Goal: Task Accomplishment & Management: Complete application form

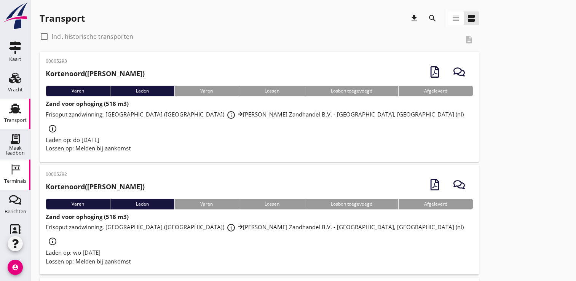
scroll to position [72, 0]
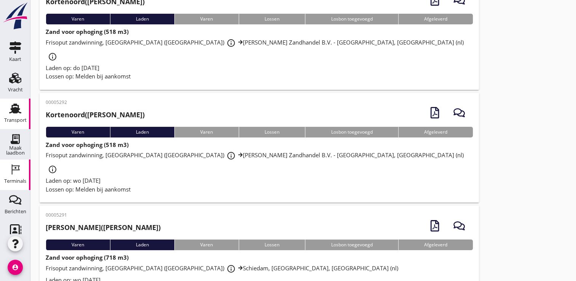
click at [11, 176] on div "Terminals" at bounding box center [15, 181] width 22 height 11
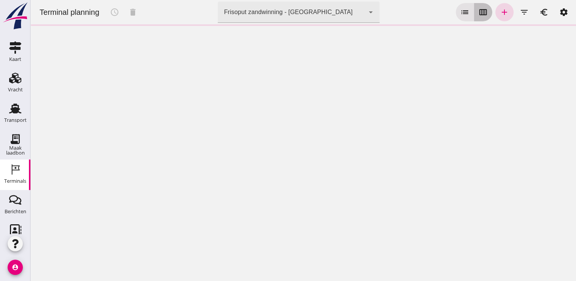
click at [479, 9] on icon "calendar_view_week" at bounding box center [483, 12] width 9 height 9
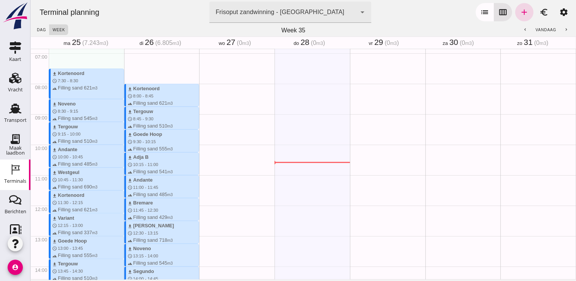
scroll to position [190, 0]
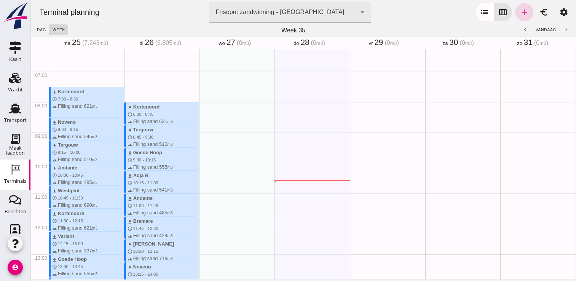
click at [208, 102] on div "Geen afspraken" at bounding box center [236, 223] width 75 height 731
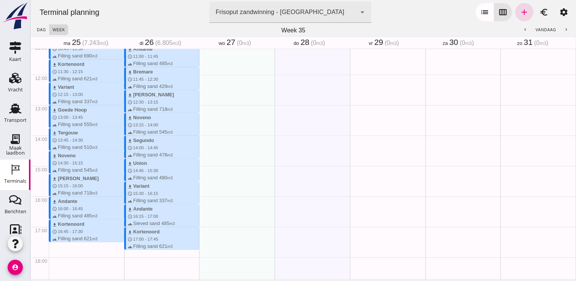
scroll to position [381, 0]
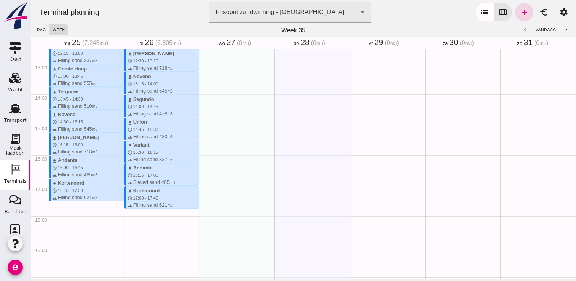
click at [334, 128] on div "Geen afspraken" at bounding box center [312, 33] width 75 height 731
click at [251, 114] on div "Geen afspraken" at bounding box center [236, 33] width 75 height 731
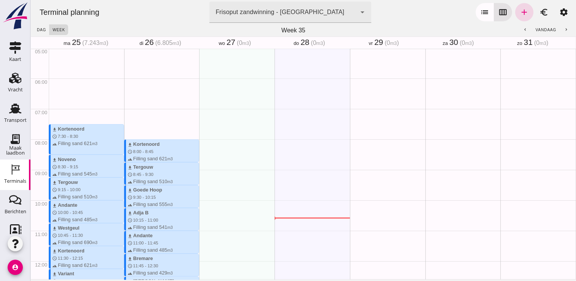
scroll to position [152, 0]
drag, startPoint x: 207, startPoint y: 121, endPoint x: 206, endPoint y: 149, distance: 27.1
click at [206, 149] on div "schedule 7:30 - 8:15" at bounding box center [236, 261] width 75 height 731
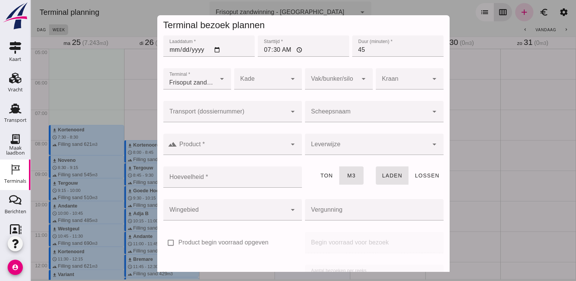
click at [327, 112] on input "Scheepsnaam" at bounding box center [366, 115] width 123 height 9
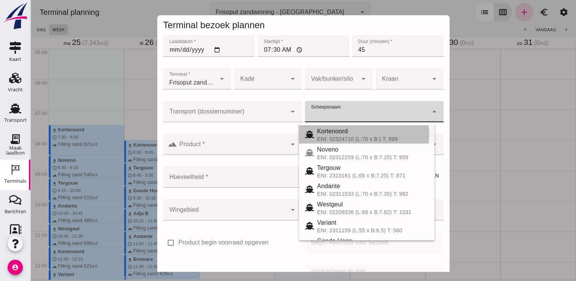
click at [329, 136] on div "ENI: 02324710 (L:70 x B:) T: 999" at bounding box center [372, 139] width 111 height 6
type input "Kortenoord"
type input "621"
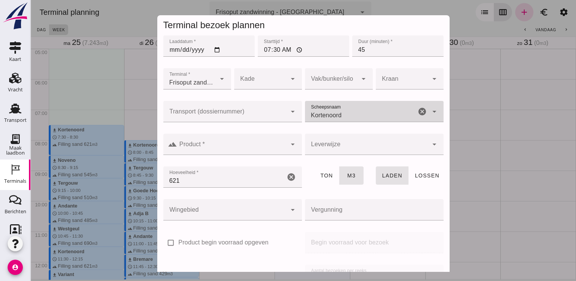
click at [248, 145] on input "Product *" at bounding box center [232, 148] width 110 height 9
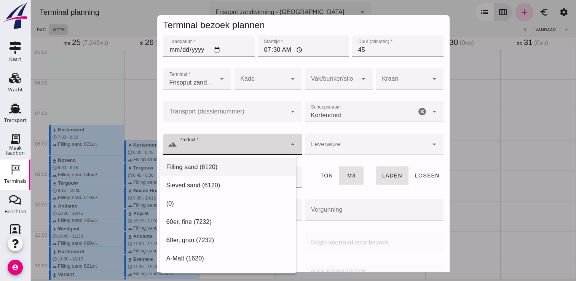
click at [228, 164] on div "Filling sand (6120)" at bounding box center [227, 167] width 123 height 9
type input "Filling sand (6120)"
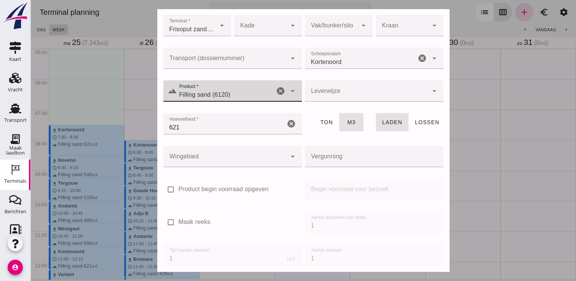
scroll to position [87, 0]
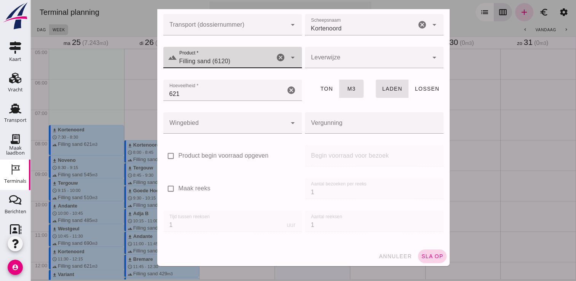
click at [421, 255] on span "sla op" at bounding box center [432, 256] width 22 height 6
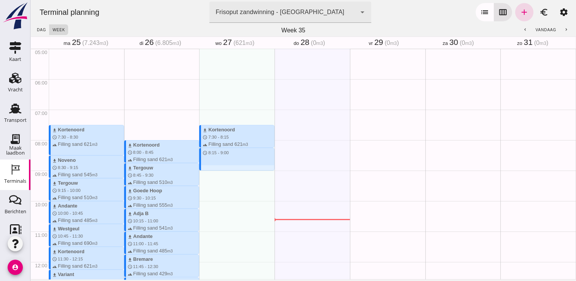
drag, startPoint x: 219, startPoint y: 149, endPoint x: 222, endPoint y: 167, distance: 18.5
click at [222, 167] on div "download Kortenoord schedule 7:30 - 8:15 terrain Filling sand 621 m3 schedule 8…" at bounding box center [236, 261] width 75 height 731
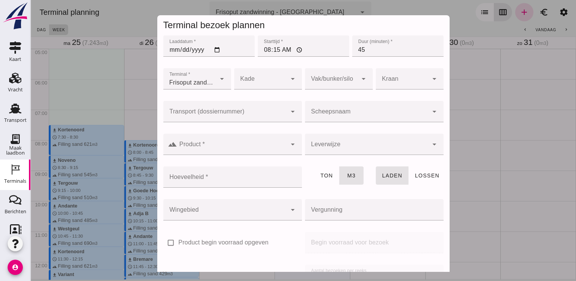
click at [363, 106] on div at bounding box center [366, 111] width 123 height 21
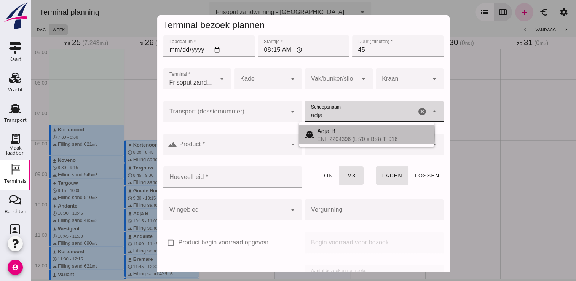
click at [324, 134] on div "Adja B" at bounding box center [372, 131] width 111 height 9
type input "Adja B"
type input "541"
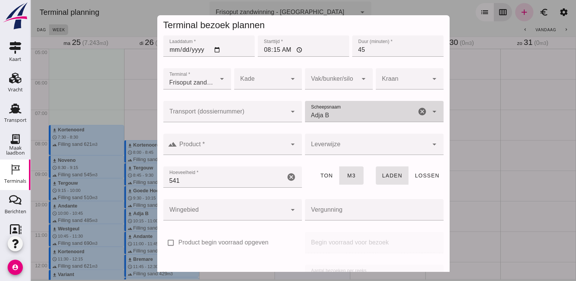
type input "Adja B"
click at [250, 146] on input "Product *" at bounding box center [232, 148] width 110 height 9
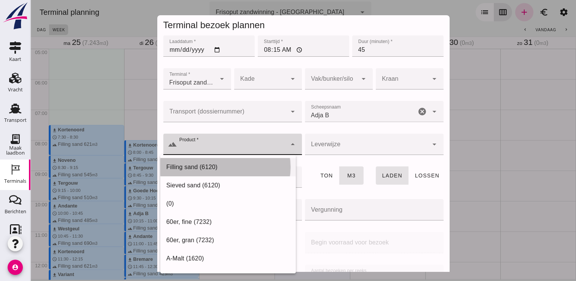
click at [206, 172] on div "Filling sand (6120)" at bounding box center [228, 167] width 136 height 18
type input "Filling sand (6120)"
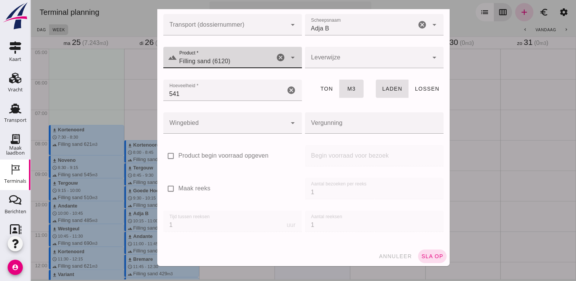
click at [430, 257] on span "sla op" at bounding box center [432, 256] width 22 height 6
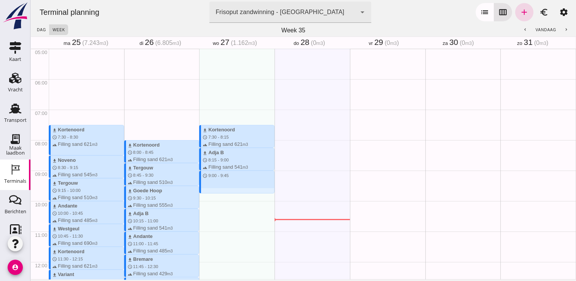
drag, startPoint x: 201, startPoint y: 171, endPoint x: 204, endPoint y: 192, distance: 20.5
click at [204, 192] on div "download Kortenoord schedule 7:30 - 8:15 terrain Filling sand 621 m3 download A…" at bounding box center [236, 261] width 75 height 731
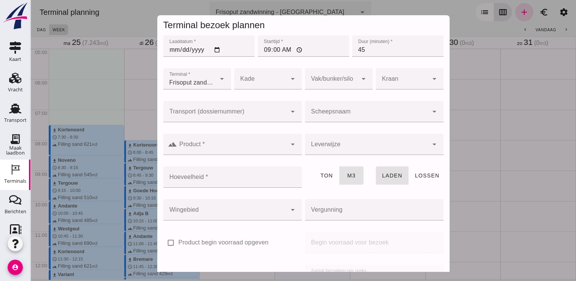
click at [320, 112] on input "Scheepsnaam" at bounding box center [366, 115] width 123 height 9
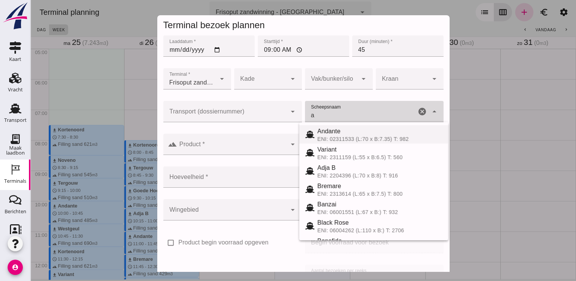
click at [335, 129] on div "Andante" at bounding box center [380, 131] width 125 height 9
type input "Andante"
type input "485"
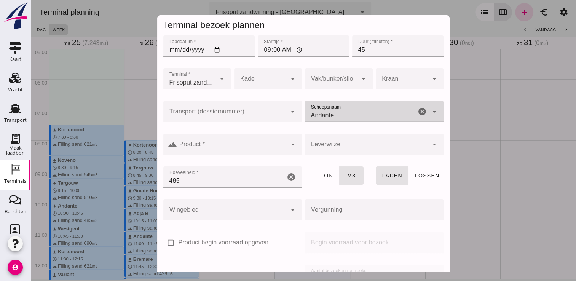
type input "Andante"
click at [209, 144] on input "Product *" at bounding box center [232, 148] width 110 height 9
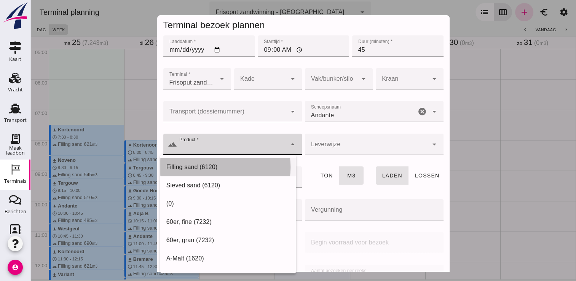
click at [201, 172] on div "Filling sand (6120)" at bounding box center [228, 167] width 136 height 18
type input "Filling sand (6120)"
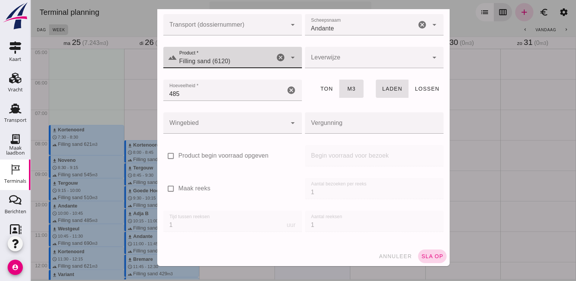
click at [429, 256] on span "sla op" at bounding box center [432, 256] width 22 height 6
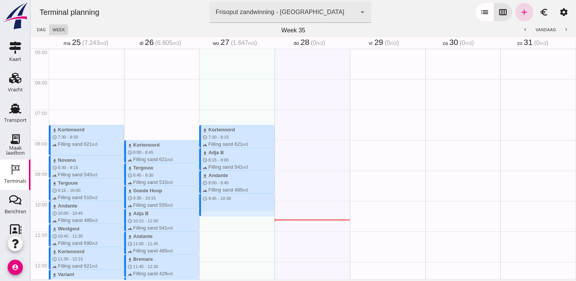
drag, startPoint x: 206, startPoint y: 194, endPoint x: 207, endPoint y: 215, distance: 20.9
click at [207, 215] on div "download Kortenoord schedule 7:30 - 8:15 terrain Filling sand 621 m3 download A…" at bounding box center [236, 261] width 75 height 731
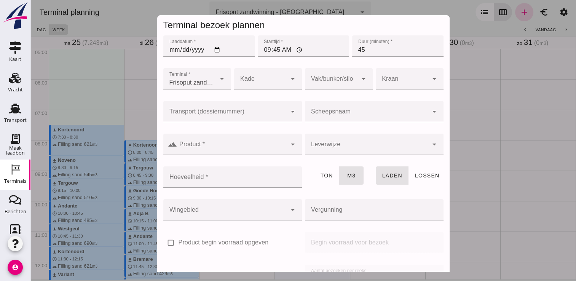
click at [347, 98] on div "Vak/bunker/silo Vak/bunker/silo cancel arrow_drop_down" at bounding box center [338, 83] width 71 height 33
click at [343, 108] on div at bounding box center [366, 111] width 123 height 21
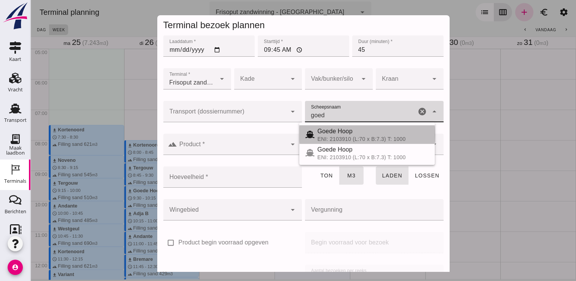
click at [345, 136] on div "ENI: 2103910 (L:70 x B:7.3) T: 1000" at bounding box center [373, 139] width 111 height 6
type input "Goede Hoop"
type input "555"
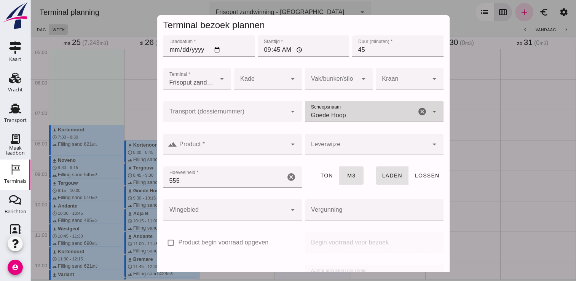
type input "Goede Hoop"
click at [230, 151] on input "Product *" at bounding box center [232, 148] width 110 height 9
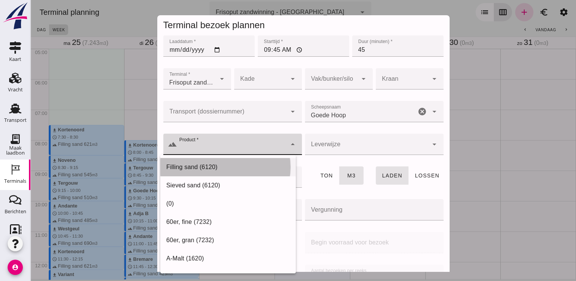
click at [220, 171] on div "Filling sand (6120)" at bounding box center [227, 167] width 123 height 9
type input "Filling sand (6120)"
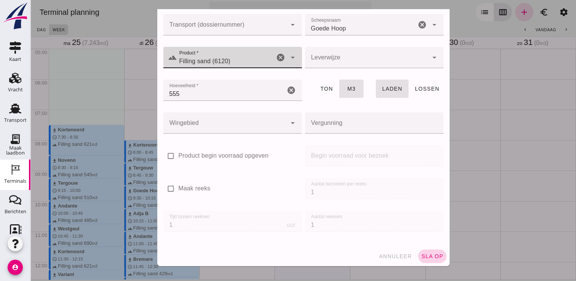
click at [421, 255] on span "sla op" at bounding box center [432, 256] width 22 height 6
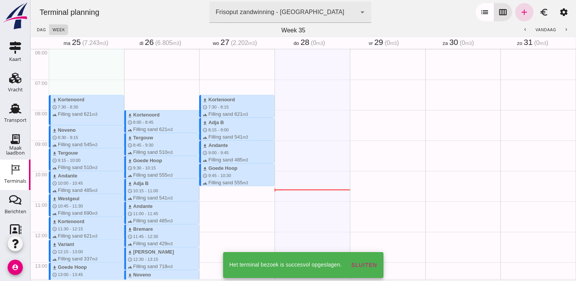
scroll to position [228, 0]
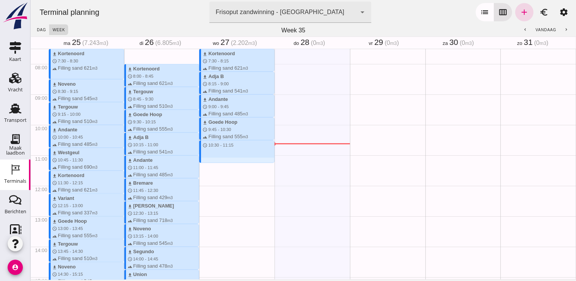
drag, startPoint x: 226, startPoint y: 141, endPoint x: 222, endPoint y: 160, distance: 18.7
click at [222, 160] on div "download Kortenoord schedule 7:30 - 8:15 terrain Filling sand 621 m3 download A…" at bounding box center [236, 185] width 75 height 731
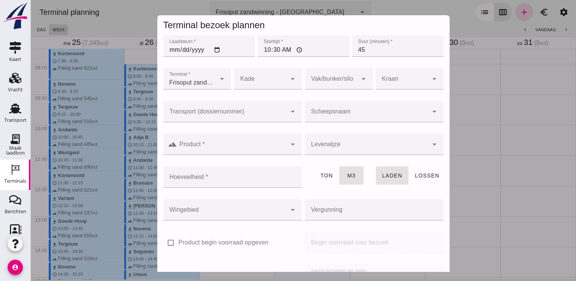
click at [331, 119] on input "Scheepsnaam" at bounding box center [366, 115] width 123 height 9
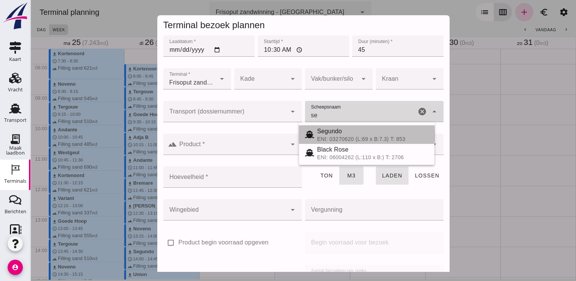
click at [340, 134] on div "Segundo" at bounding box center [372, 131] width 111 height 9
type input "Segundo"
type input "478"
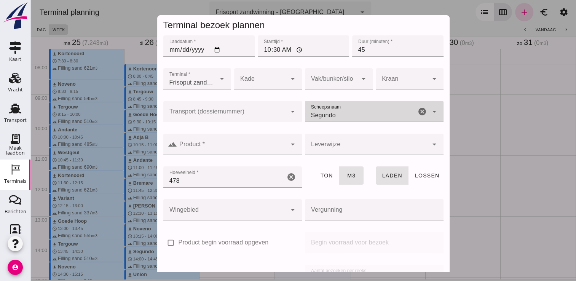
type input "Segundo"
click at [252, 147] on input "Product *" at bounding box center [232, 148] width 110 height 9
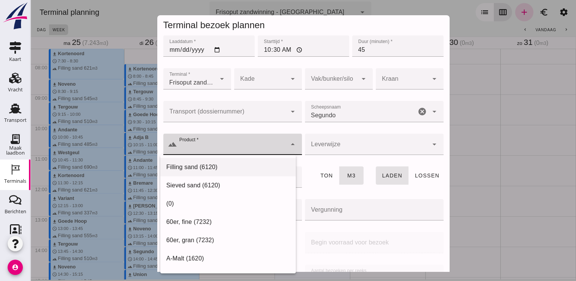
click at [216, 165] on div "Filling sand (6120)" at bounding box center [227, 167] width 123 height 9
type input "Filling sand (6120)"
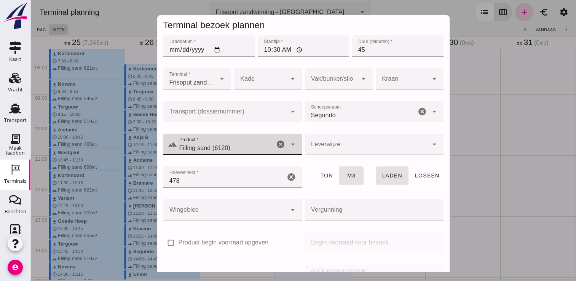
scroll to position [87, 0]
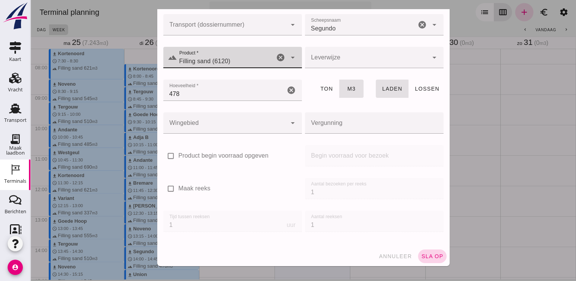
click at [428, 250] on button "sla op" at bounding box center [432, 256] width 29 height 14
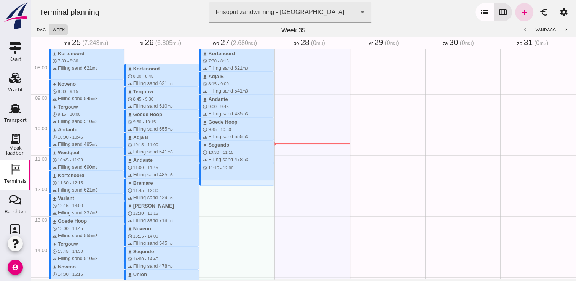
drag, startPoint x: 221, startPoint y: 165, endPoint x: 214, endPoint y: 186, distance: 22.4
click at [214, 186] on div "download Kortenoord schedule 7:30 - 8:15 terrain Filling sand 621 m3 download A…" at bounding box center [236, 185] width 75 height 731
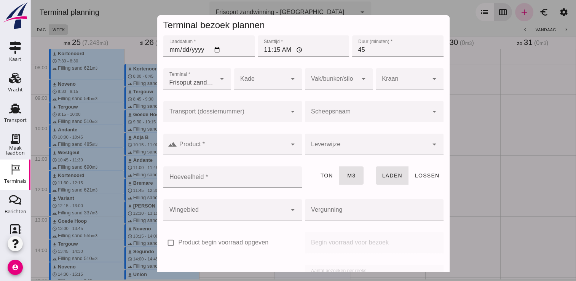
click at [344, 115] on input "Scheepsnaam" at bounding box center [366, 115] width 123 height 9
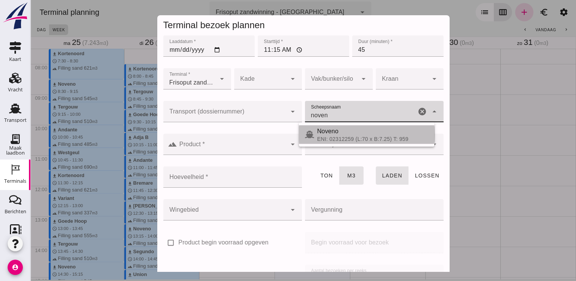
click at [323, 133] on div "Noveno" at bounding box center [372, 131] width 111 height 9
type input "Noveno"
type input "545"
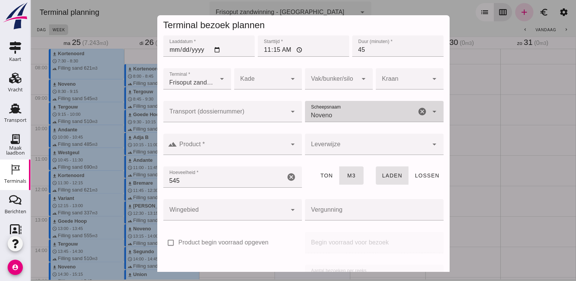
type input "Noveno"
click at [266, 131] on div "Transport (dossiernummer) Transport (dossiernummer) cancel arrow_drop_down" at bounding box center [233, 115] width 142 height 33
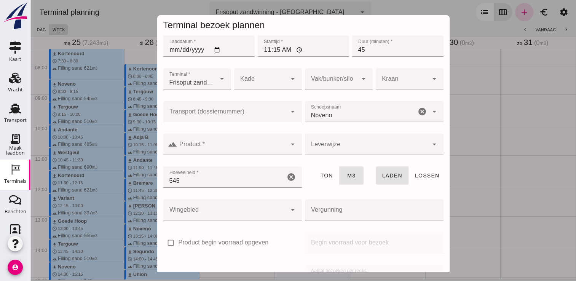
click at [241, 144] on input "Product *" at bounding box center [232, 148] width 110 height 9
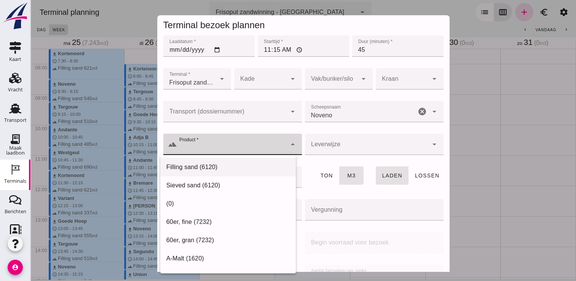
click at [205, 165] on div "Filling sand (6120)" at bounding box center [227, 167] width 123 height 9
type input "Filling sand (6120)"
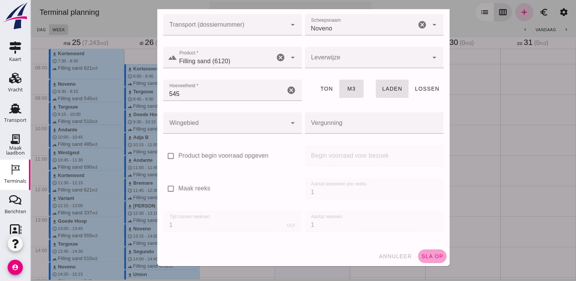
click at [425, 255] on span "sla op" at bounding box center [432, 256] width 22 height 6
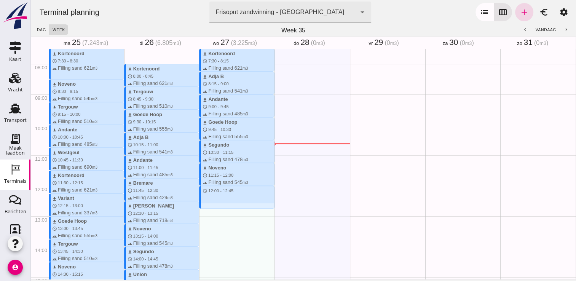
drag, startPoint x: 201, startPoint y: 188, endPoint x: 204, endPoint y: 209, distance: 22.0
click at [204, 209] on div "download Kortenoord schedule 7:30 - 8:15 terrain Filling sand 621 m3 download A…" at bounding box center [236, 185] width 75 height 731
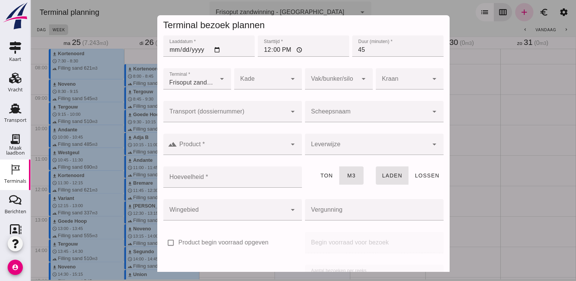
click at [394, 111] on input "Scheepsnaam" at bounding box center [366, 115] width 123 height 9
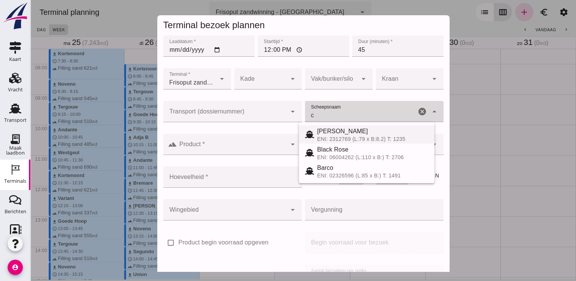
click at [355, 136] on div "ENI: 2312769 (L:79 x B:8.2) T: 1235" at bounding box center [372, 139] width 111 height 6
type input "[PERSON_NAME]"
type input "718"
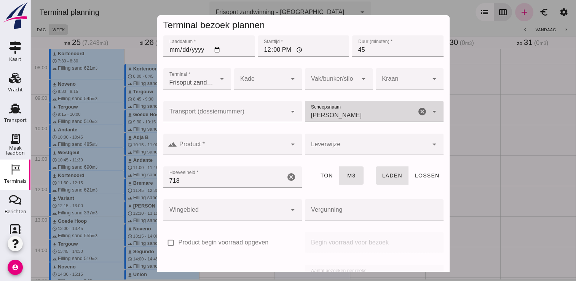
type input "[PERSON_NAME]"
click at [274, 142] on div at bounding box center [232, 144] width 110 height 21
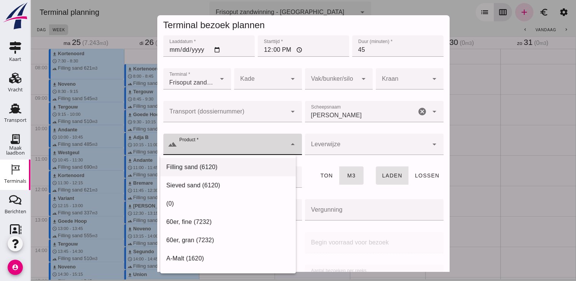
click at [255, 166] on div "Filling sand (6120)" at bounding box center [227, 167] width 123 height 9
type input "Filling sand (6120)"
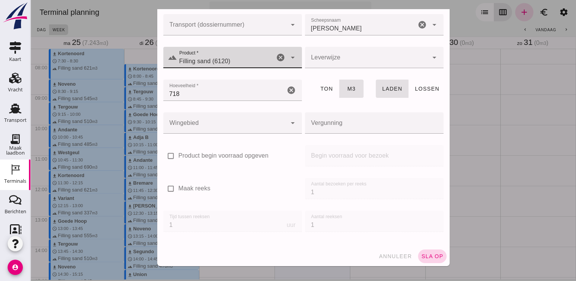
click at [426, 251] on button "sla op" at bounding box center [432, 256] width 29 height 14
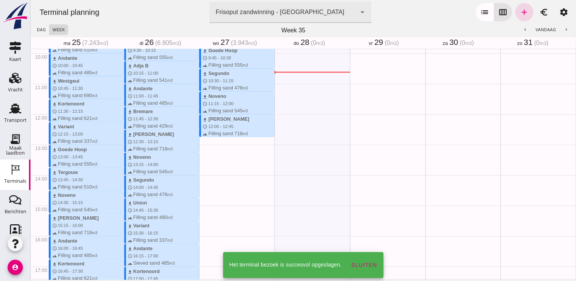
scroll to position [305, 0]
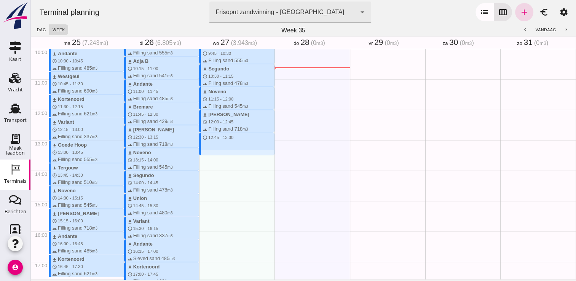
drag, startPoint x: 209, startPoint y: 133, endPoint x: 207, endPoint y: 153, distance: 20.6
click at [207, 153] on div "download Kortenoord schedule 7:30 - 8:15 terrain Filling sand 621 m3 download A…" at bounding box center [236, 109] width 75 height 731
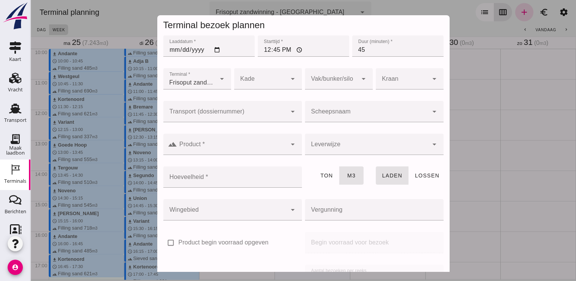
click at [334, 117] on input "Scheepsnaam" at bounding box center [366, 115] width 123 height 9
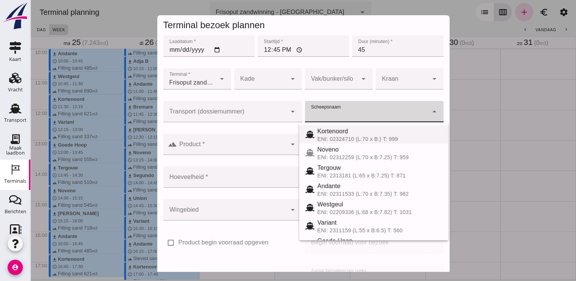
click at [332, 128] on div "Kortenoord" at bounding box center [380, 131] width 125 height 9
type input "Kortenoord"
type input "621"
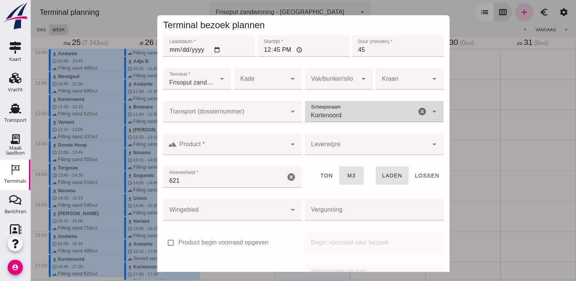
click at [278, 145] on input "Product *" at bounding box center [232, 148] width 110 height 9
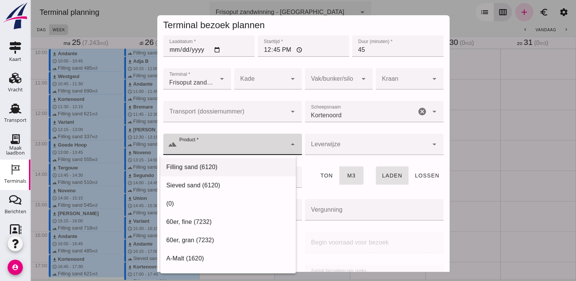
click at [259, 162] on div "Filling sand (6120)" at bounding box center [228, 167] width 136 height 18
type input "Filling sand (6120)"
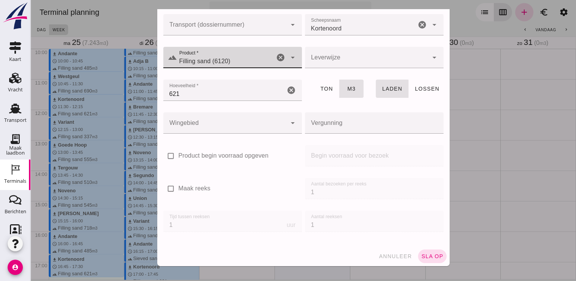
scroll to position [87, 0]
click at [433, 260] on button "sla op" at bounding box center [432, 256] width 29 height 14
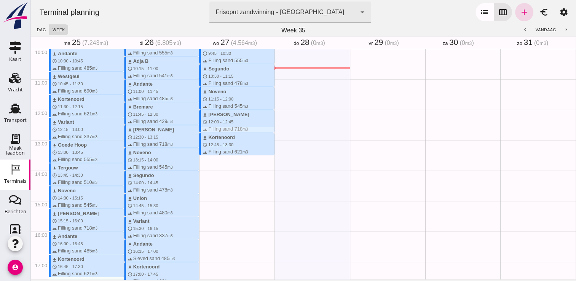
scroll to position [267, 0]
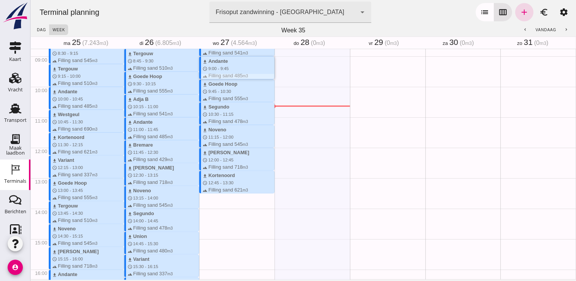
click at [250, 68] on div "download Andante schedule 9:00 - 9:45 terrain Filling sand 485 m3" at bounding box center [239, 69] width 72 height 22
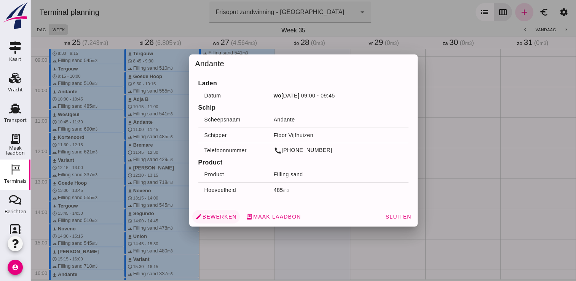
click at [212, 214] on span "edit Bewerken" at bounding box center [216, 216] width 42 height 7
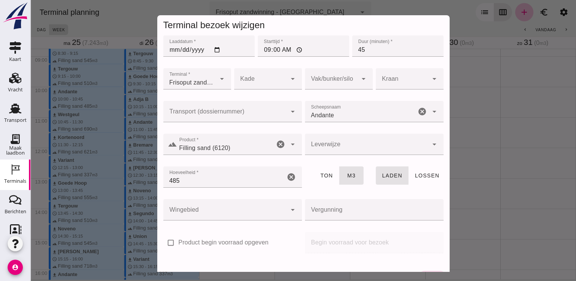
click at [289, 144] on icon "arrow_drop_down" at bounding box center [292, 144] width 9 height 9
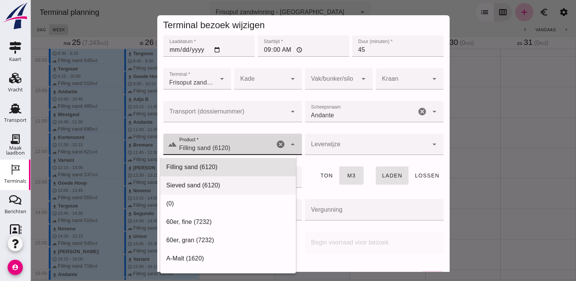
click at [241, 183] on div "Sieved sand (6120)" at bounding box center [227, 185] width 123 height 9
type input "Sieved sand (6120)"
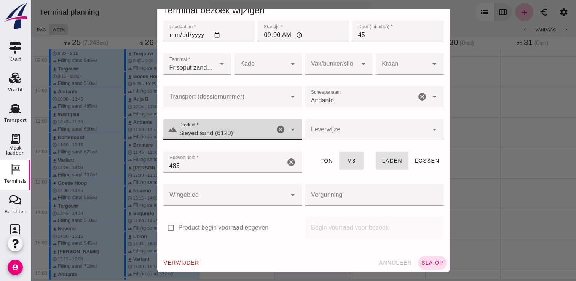
scroll to position [21, 0]
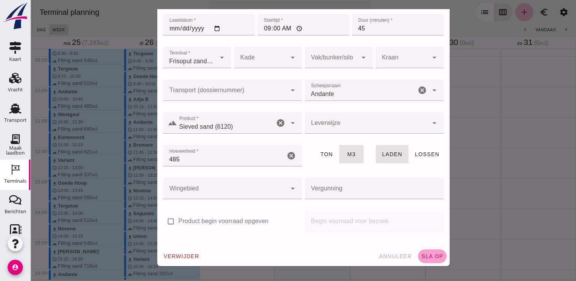
click at [431, 258] on span "sla op" at bounding box center [432, 256] width 22 height 6
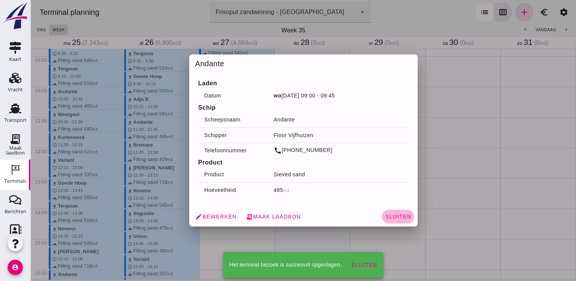
click at [406, 221] on button "Sluiten" at bounding box center [398, 217] width 32 height 14
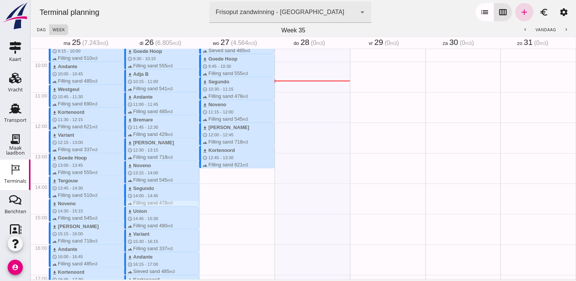
scroll to position [305, 0]
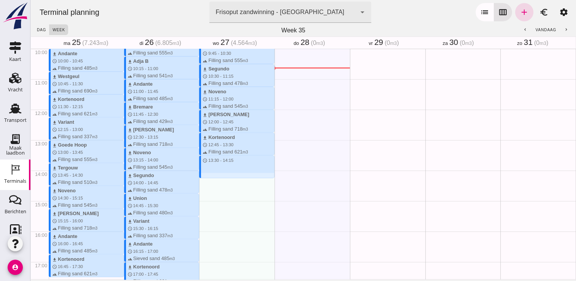
drag, startPoint x: 200, startPoint y: 156, endPoint x: 198, endPoint y: 177, distance: 20.6
click at [199, 177] on div "download Kortenoord schedule 7:30 - 8:15 terrain Filling sand 621 m3 download A…" at bounding box center [236, 109] width 75 height 731
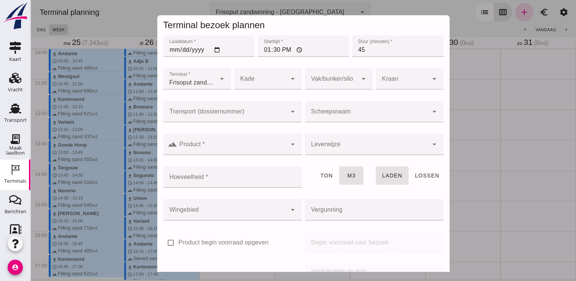
click at [334, 117] on input "Scheepsnaam" at bounding box center [366, 115] width 123 height 9
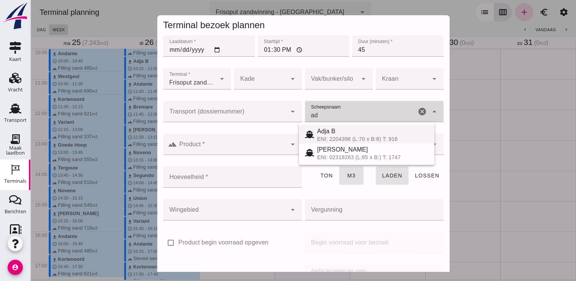
click at [332, 135] on div "Adja B" at bounding box center [372, 131] width 111 height 9
type input "Adja B"
type input "541"
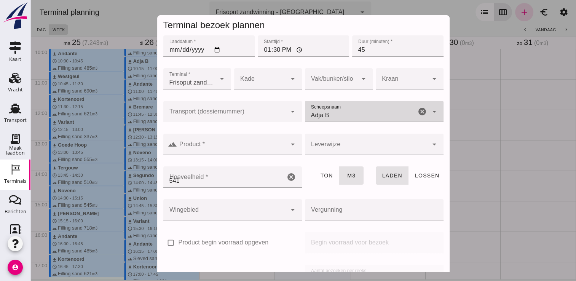
type input "Adja B"
click at [278, 146] on input "Product *" at bounding box center [232, 148] width 110 height 9
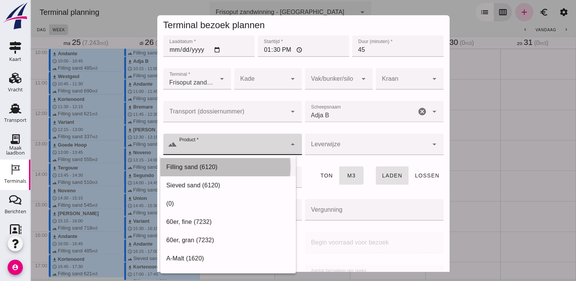
click at [241, 163] on div "Filling sand (6120)" at bounding box center [227, 167] width 123 height 9
type input "Filling sand (6120)"
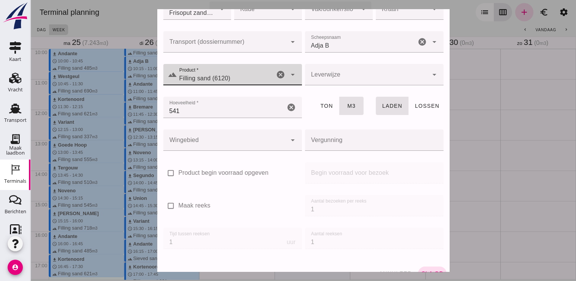
scroll to position [87, 0]
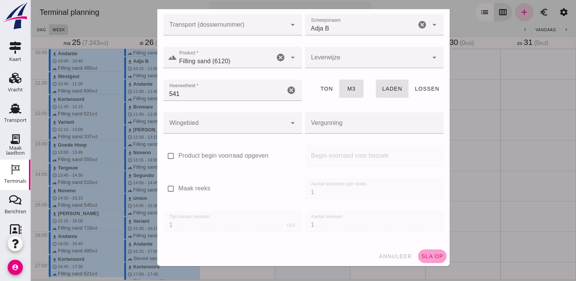
click at [428, 256] on span "sla op" at bounding box center [432, 256] width 22 height 6
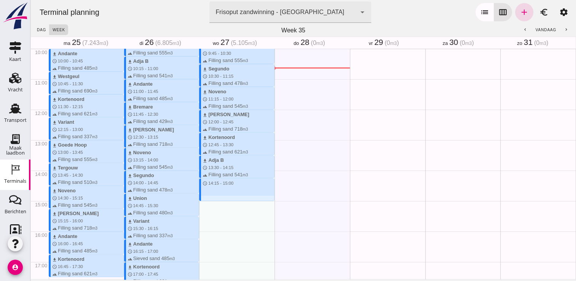
drag, startPoint x: 206, startPoint y: 179, endPoint x: 206, endPoint y: 201, distance: 22.1
click at [206, 201] on div "download Kortenoord schedule 7:30 - 8:15 terrain Filling sand 621 m3 download A…" at bounding box center [236, 109] width 75 height 731
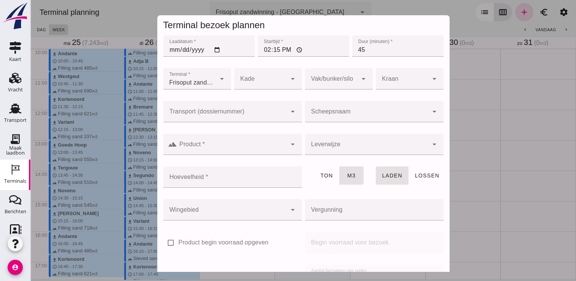
click at [358, 108] on div at bounding box center [366, 111] width 123 height 21
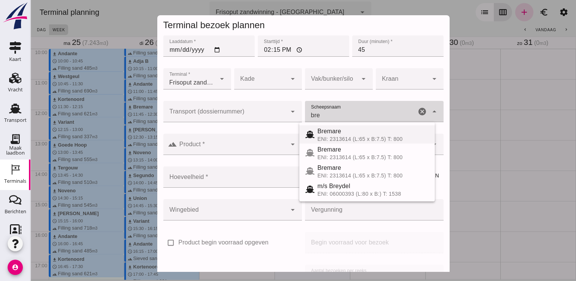
click at [349, 133] on div "Bremare" at bounding box center [373, 131] width 111 height 9
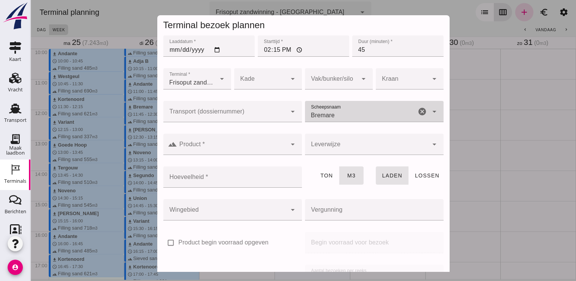
type input "Bremare"
click at [288, 140] on icon "arrow_drop_down" at bounding box center [292, 144] width 9 height 9
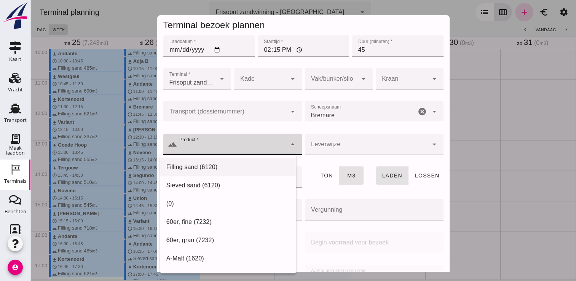
click at [227, 164] on div "Filling sand (6120)" at bounding box center [227, 167] width 123 height 9
type input "Filling sand (6120)"
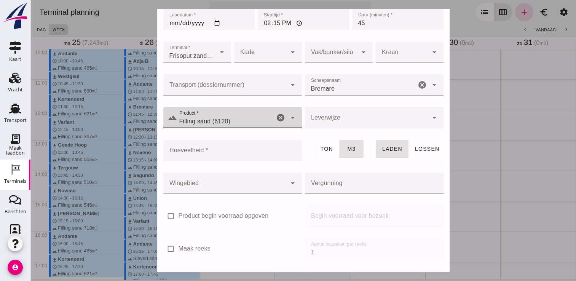
scroll to position [38, 0]
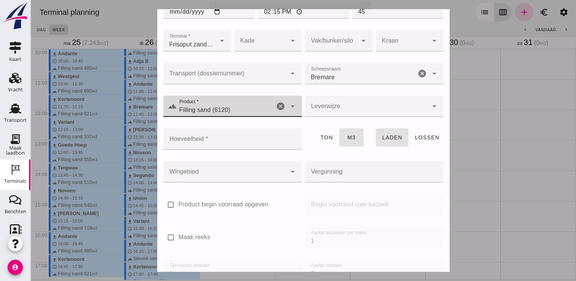
click at [351, 73] on input "Bremare" at bounding box center [360, 77] width 111 height 9
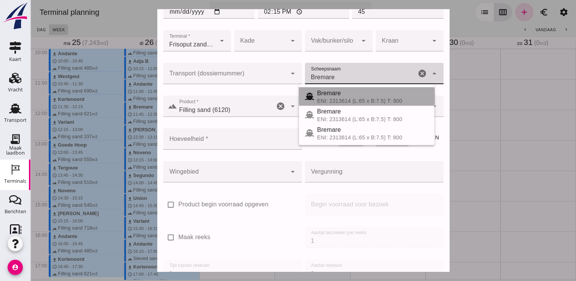
click at [344, 95] on div "Bremare" at bounding box center [372, 93] width 111 height 9
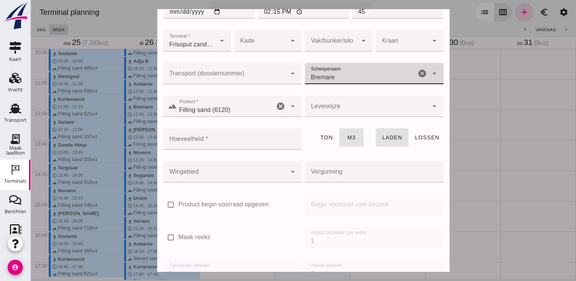
click at [278, 107] on icon "cancel" at bounding box center [280, 106] width 9 height 9
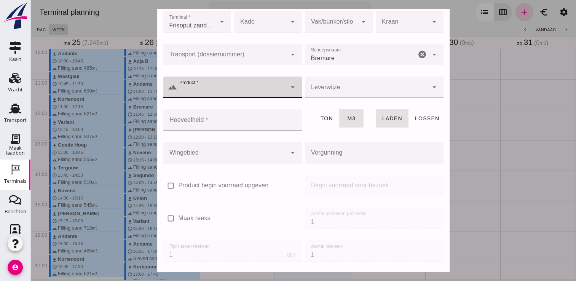
scroll to position [87, 0]
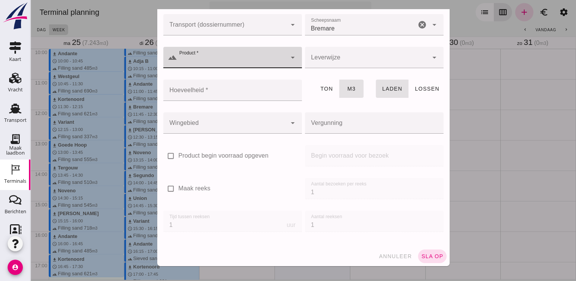
drag, startPoint x: 390, startPoint y: 254, endPoint x: 314, endPoint y: 237, distance: 77.6
click at [389, 254] on span "annuleer" at bounding box center [396, 256] width 34 height 6
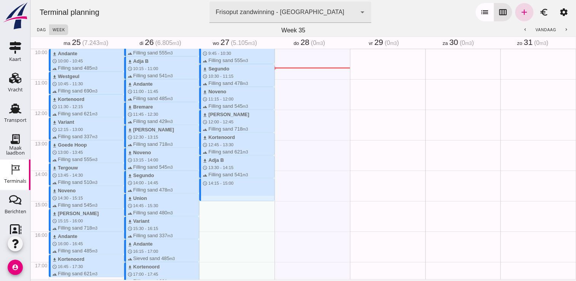
drag, startPoint x: 213, startPoint y: 179, endPoint x: 213, endPoint y: 197, distance: 18.3
click at [213, 197] on div "download Kortenoord schedule 7:30 - 8:15 terrain Filling sand 621 m3 download A…" at bounding box center [236, 109] width 75 height 731
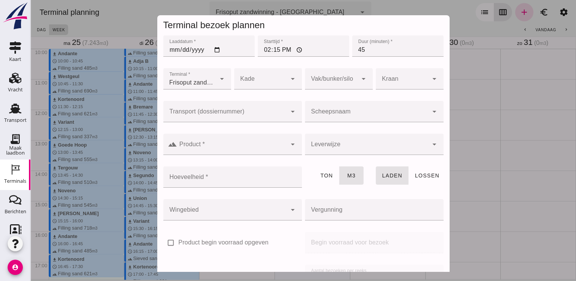
click at [338, 112] on input "Scheepsnaam" at bounding box center [366, 115] width 123 height 9
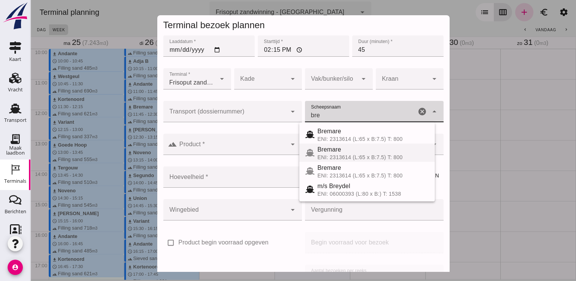
click at [333, 148] on div "Bremare" at bounding box center [373, 149] width 111 height 9
type input "Bremare"
type input "429"
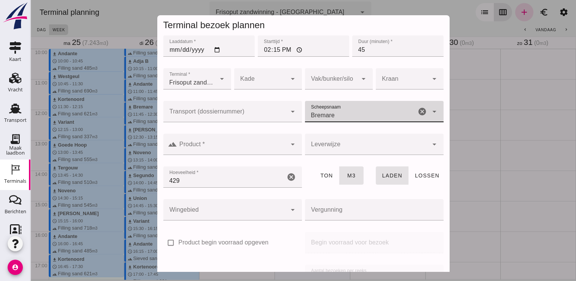
click at [418, 112] on icon "cancel" at bounding box center [422, 111] width 9 height 9
click at [386, 114] on input "Scheepsnaam" at bounding box center [365, 115] width 120 height 9
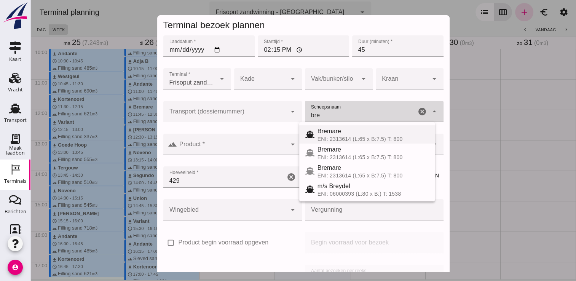
click at [348, 133] on div "Bremare" at bounding box center [373, 131] width 111 height 9
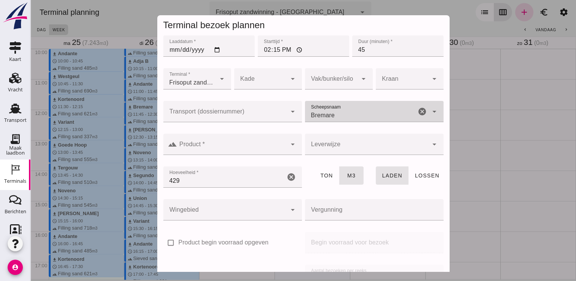
type input "Bremare"
click at [266, 140] on div at bounding box center [232, 144] width 110 height 21
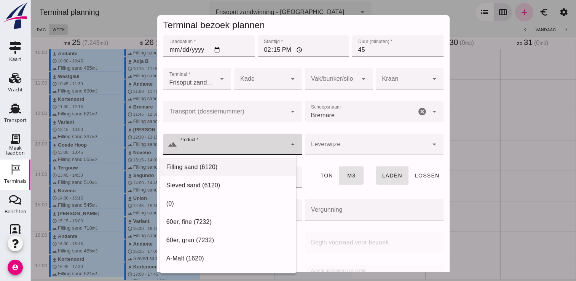
click at [221, 164] on div "Filling sand (6120)" at bounding box center [227, 167] width 123 height 9
type input "Filling sand (6120)"
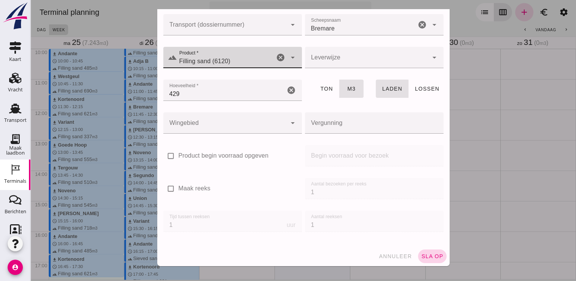
click at [425, 253] on span "sla op" at bounding box center [432, 256] width 22 height 6
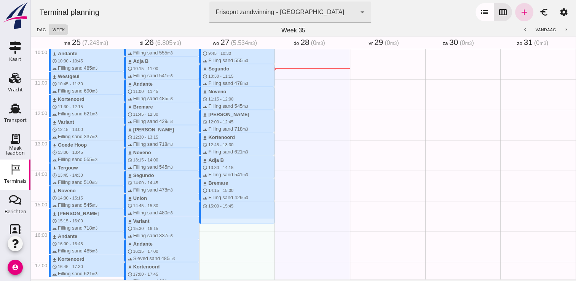
drag, startPoint x: 210, startPoint y: 203, endPoint x: 207, endPoint y: 226, distance: 23.4
click at [207, 226] on div "download Kortenoord schedule 7:30 - 8:15 terrain Filling sand 621 m3 download A…" at bounding box center [236, 109] width 75 height 731
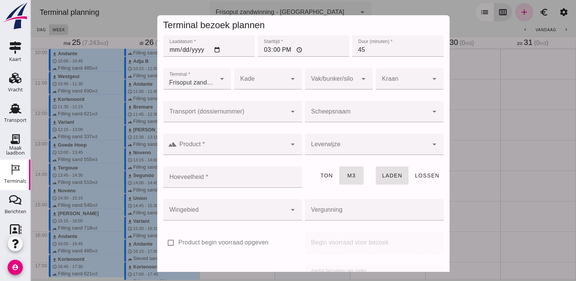
click at [347, 116] on input "Scheepsnaam" at bounding box center [366, 115] width 123 height 9
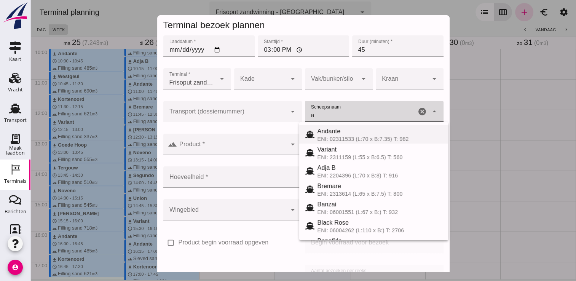
click at [330, 129] on div "Andante" at bounding box center [380, 131] width 125 height 9
type input "Andante"
type input "485"
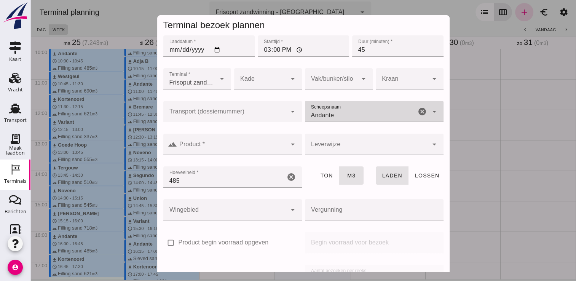
type input "Andante"
click at [238, 150] on input "Product *" at bounding box center [232, 148] width 110 height 9
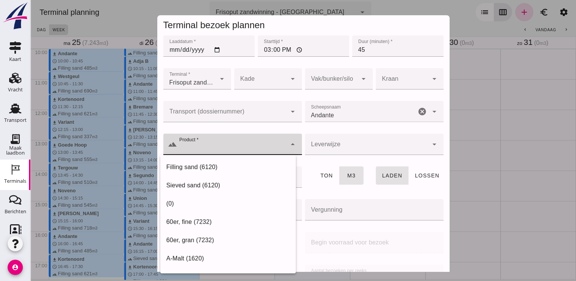
click at [175, 167] on div "Filling sand (6120)" at bounding box center [227, 167] width 123 height 9
type input "Filling sand (6120)"
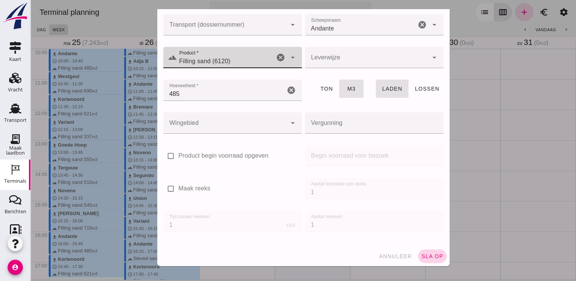
click at [433, 254] on span "sla op" at bounding box center [432, 256] width 22 height 6
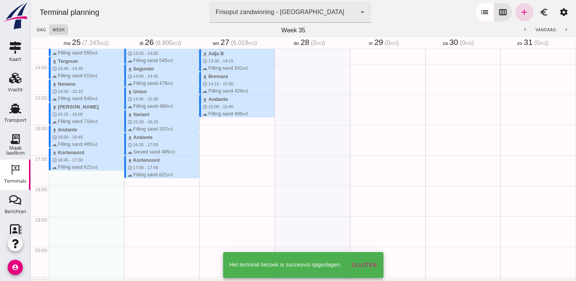
scroll to position [419, 0]
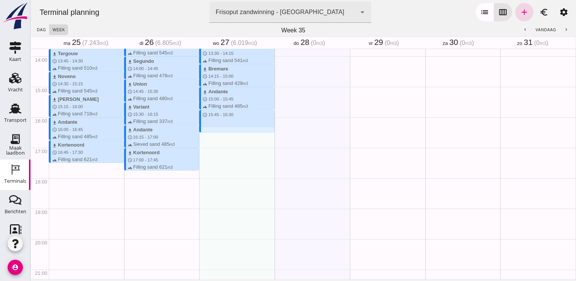
drag, startPoint x: 204, startPoint y: 112, endPoint x: 202, endPoint y: 130, distance: 18.0
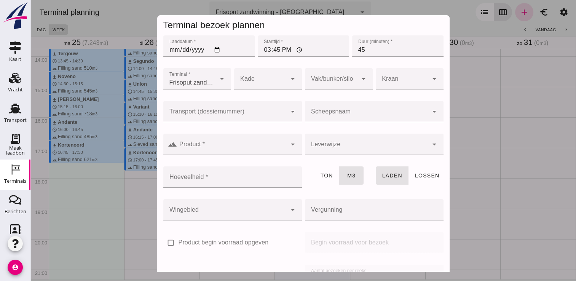
click at [318, 103] on div at bounding box center [366, 111] width 123 height 21
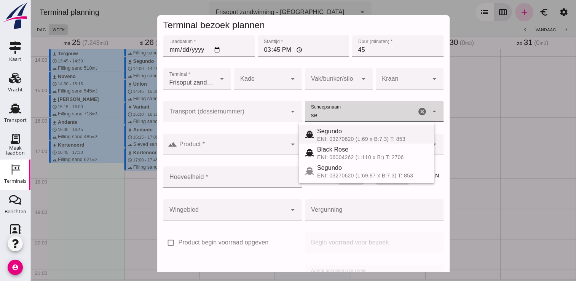
click at [329, 132] on div "Segundo" at bounding box center [372, 131] width 111 height 9
type input "Segundo"
type input "478"
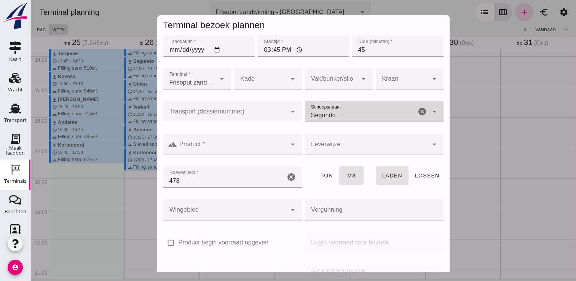
type input "Segundo"
click at [288, 142] on icon "arrow_drop_down" at bounding box center [292, 144] width 9 height 9
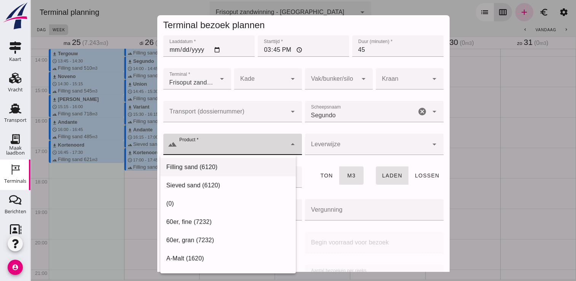
click at [232, 166] on div "Filling sand (6120)" at bounding box center [227, 167] width 123 height 9
type input "Filling sand (6120)"
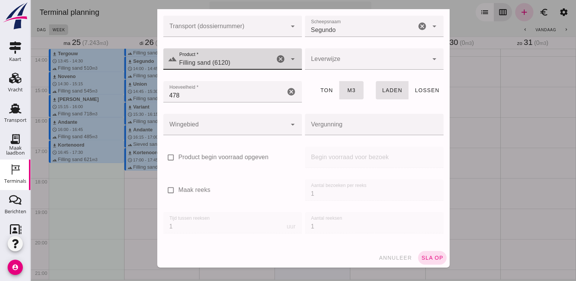
scroll to position [87, 0]
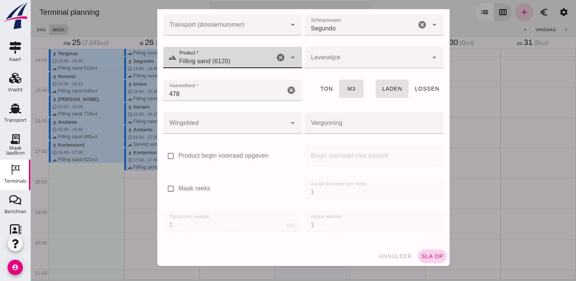
click at [433, 255] on span "sla op" at bounding box center [432, 256] width 22 height 6
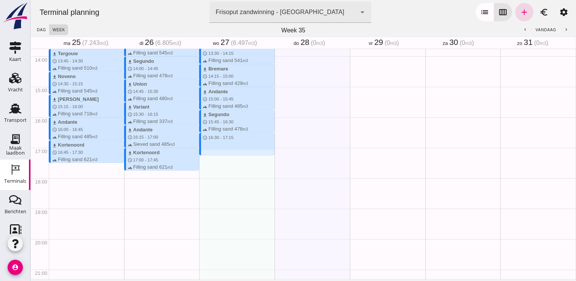
drag, startPoint x: 216, startPoint y: 135, endPoint x: 219, endPoint y: 156, distance: 21.6
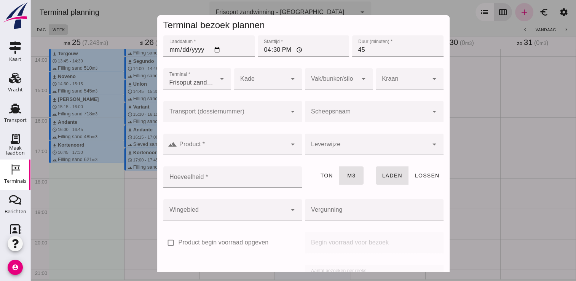
click at [361, 117] on input "Scheepsnaam" at bounding box center [366, 115] width 123 height 9
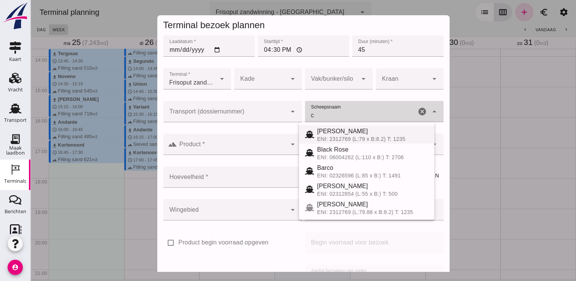
click at [350, 137] on div "ENI: 2312769 (L:79 x B:8.2) T: 1235" at bounding box center [372, 139] width 111 height 6
type input "[PERSON_NAME]"
type input "718"
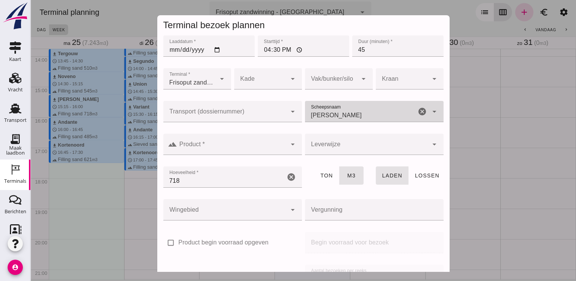
type input "[PERSON_NAME]"
click at [255, 153] on div at bounding box center [232, 144] width 110 height 21
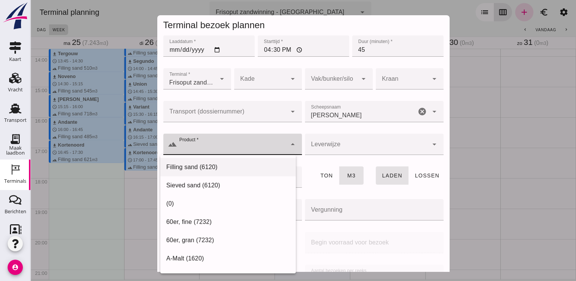
click at [211, 173] on div "Filling sand (6120)" at bounding box center [228, 167] width 136 height 18
type input "Filling sand (6120)"
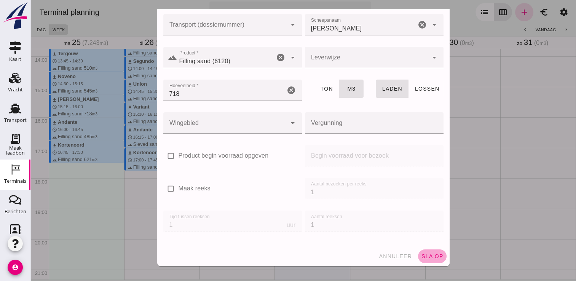
click at [431, 256] on span "sla op" at bounding box center [432, 256] width 22 height 6
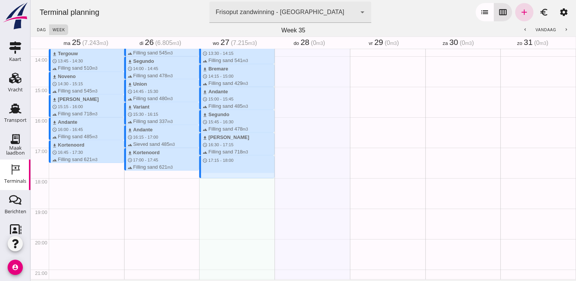
drag, startPoint x: 203, startPoint y: 157, endPoint x: 200, endPoint y: 176, distance: 19.2
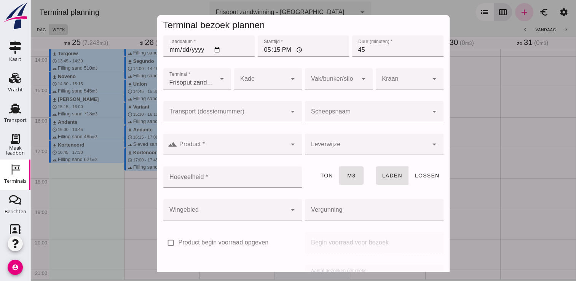
click at [323, 114] on input "Scheepsnaam" at bounding box center [366, 115] width 123 height 9
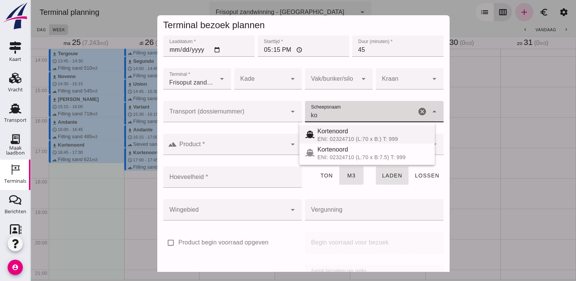
click at [345, 134] on div "Kortenoord" at bounding box center [373, 131] width 111 height 9
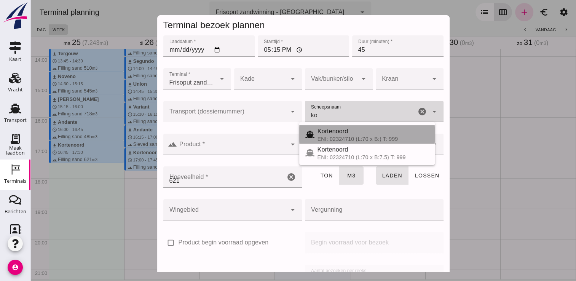
type input "Kortenoord"
type input "621"
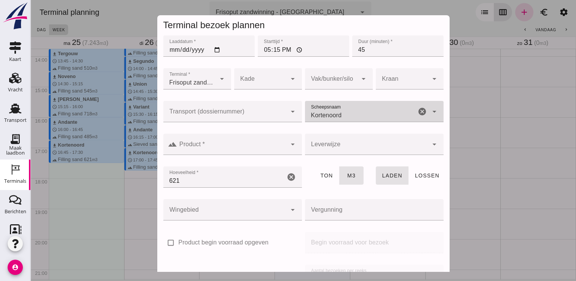
type input "Kortenoord"
click at [275, 150] on input "Product *" at bounding box center [232, 148] width 110 height 9
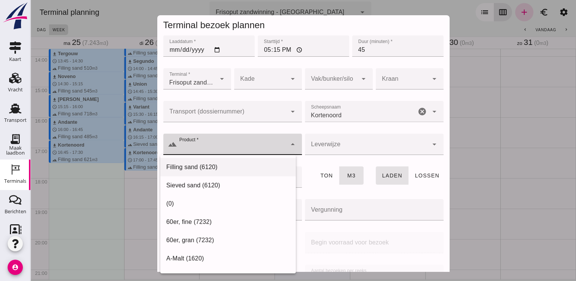
click at [245, 168] on div "Filling sand (6120)" at bounding box center [227, 167] width 123 height 9
type input "Filling sand (6120)"
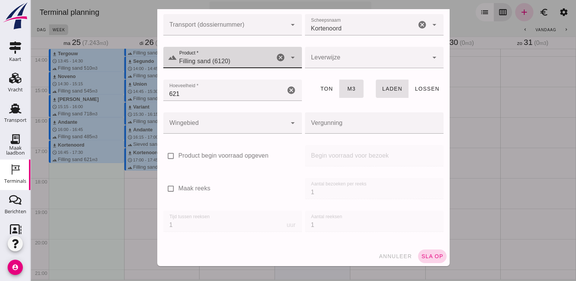
click at [426, 250] on button "sla op" at bounding box center [432, 256] width 29 height 14
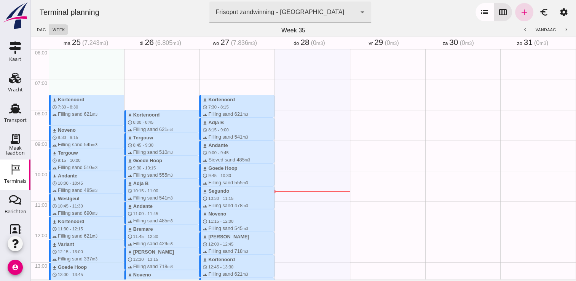
scroll to position [228, 0]
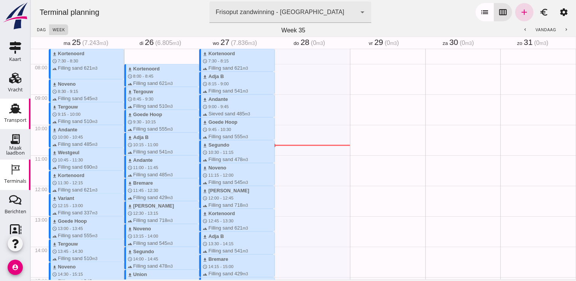
click at [12, 108] on use at bounding box center [15, 109] width 12 height 10
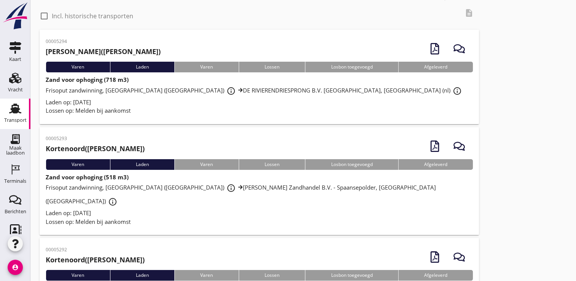
scroll to position [76, 0]
